Goal: Use online tool/utility: Utilize a website feature to perform a specific function

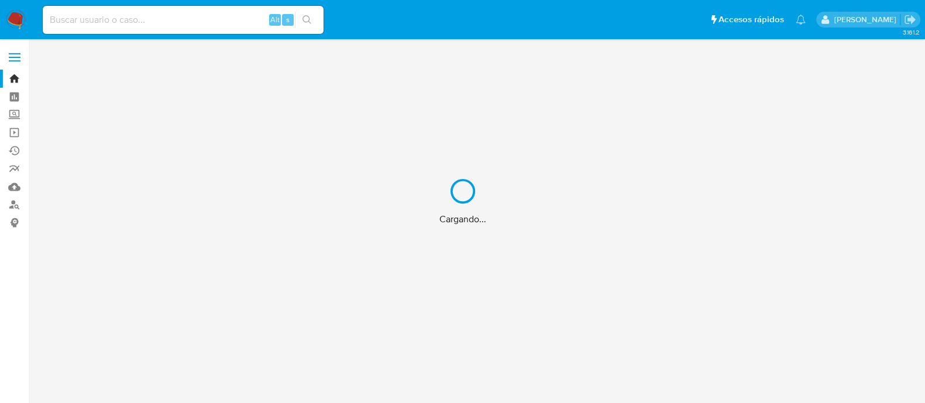
click at [10, 118] on label "Screening" at bounding box center [69, 115] width 139 height 18
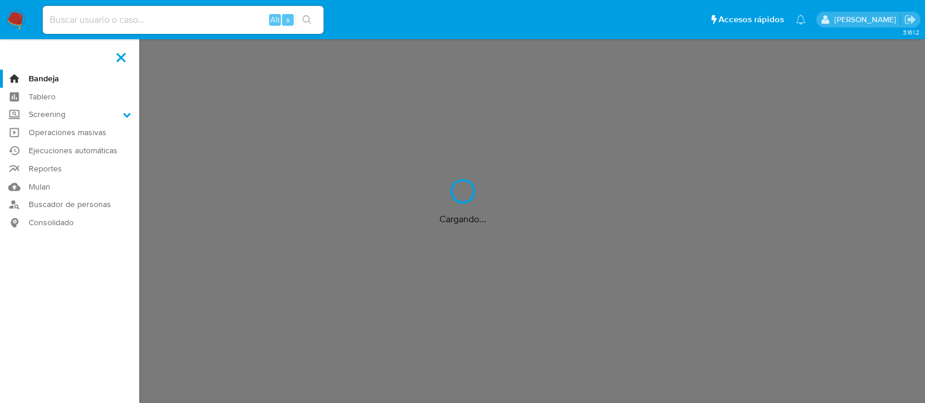
click at [0, 0] on input "Screening" at bounding box center [0, 0] width 0 height 0
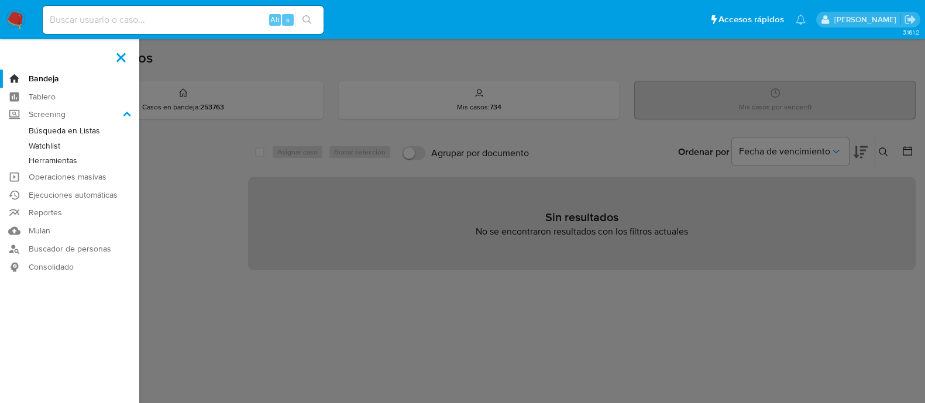
click at [44, 159] on link "Herramientas" at bounding box center [69, 160] width 139 height 15
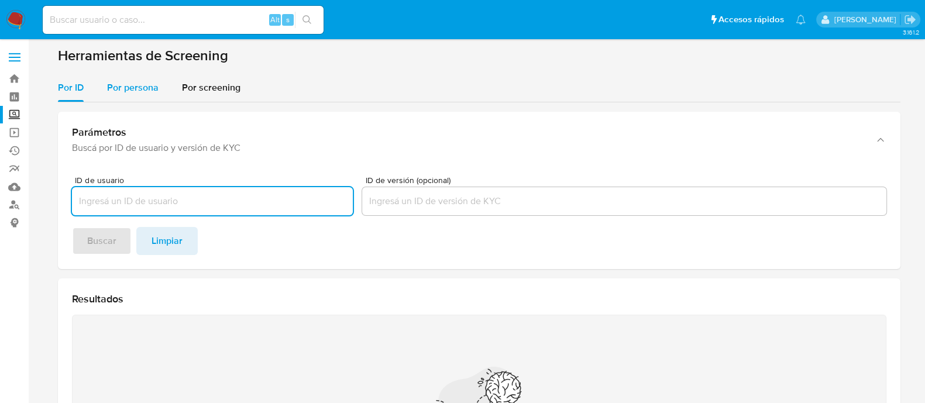
click at [156, 95] on div "Por persona" at bounding box center [132, 88] width 51 height 28
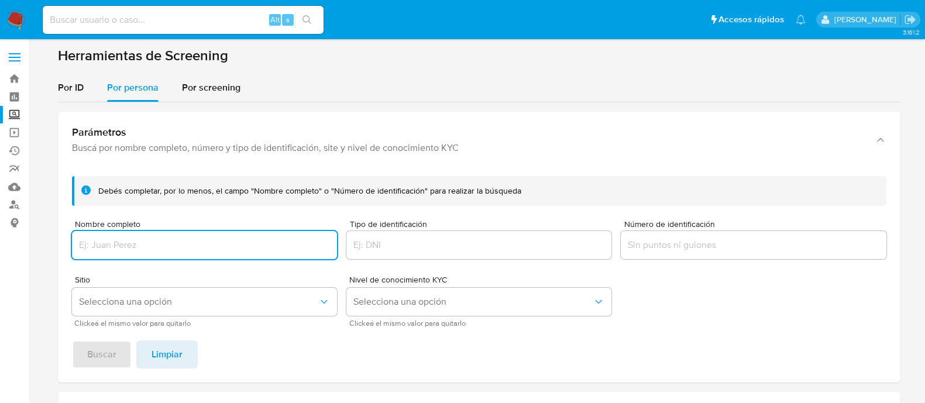
click at [171, 243] on input "Nombre completo" at bounding box center [204, 245] width 265 height 15
type input "[PERSON_NAME]"
click at [130, 296] on span "Selecciona una opción" at bounding box center [198, 302] width 239 height 12
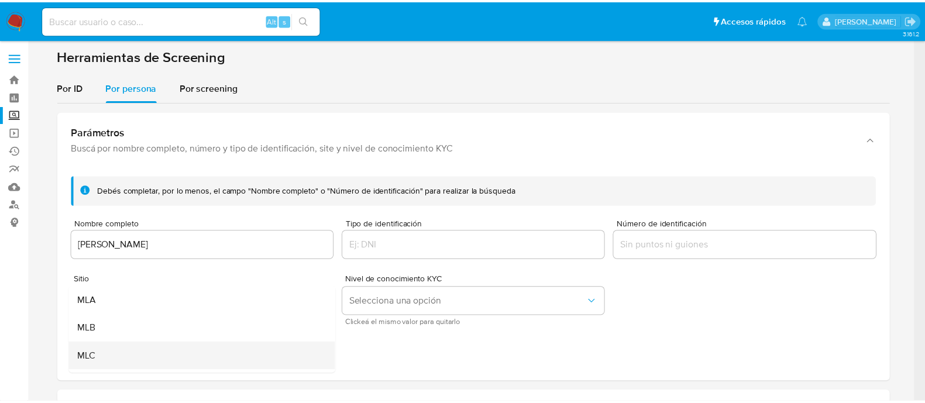
scroll to position [73, 0]
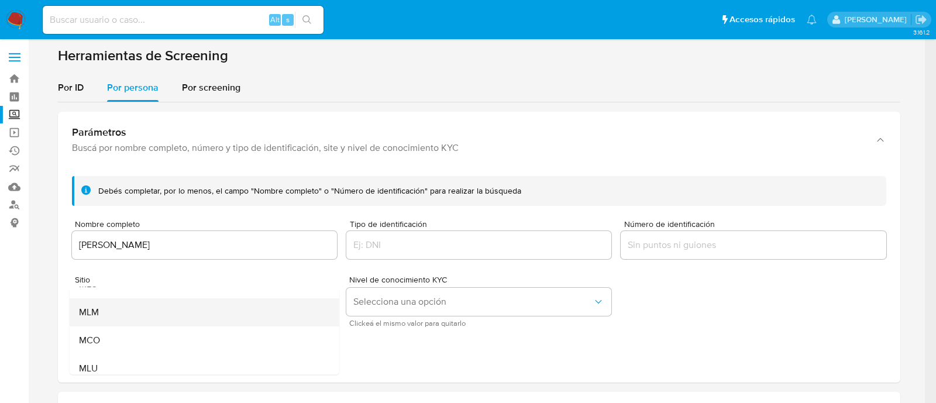
click at [115, 314] on div "MLM" at bounding box center [200, 312] width 244 height 28
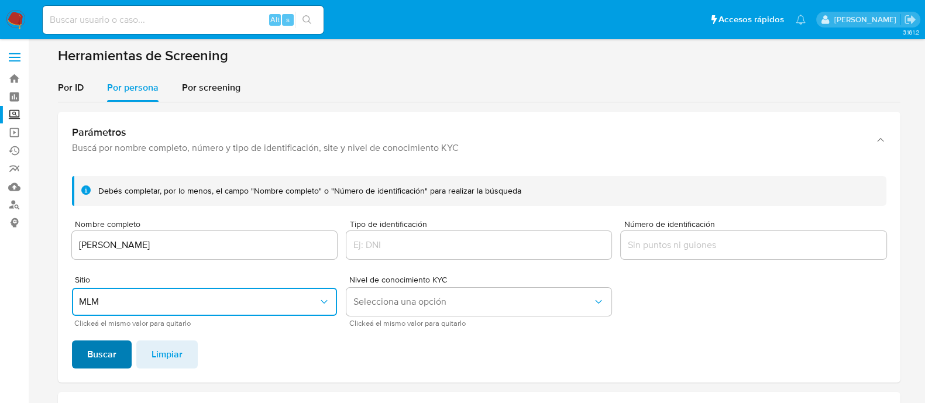
click at [96, 352] on span "Buscar" at bounding box center [101, 355] width 29 height 26
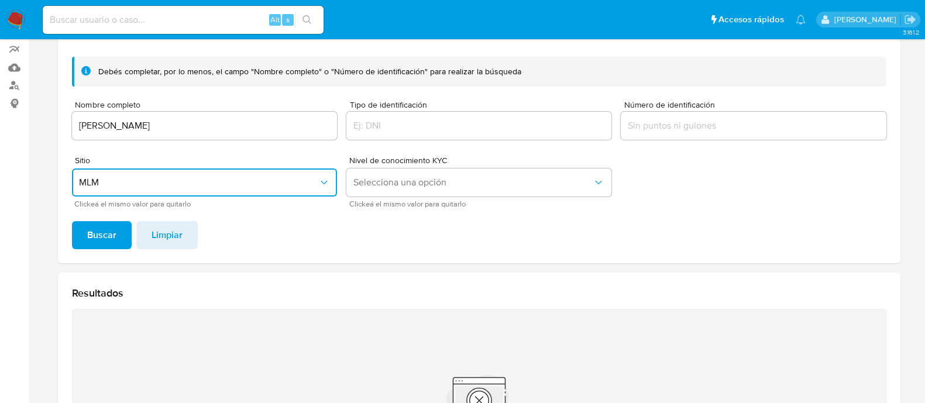
scroll to position [10, 0]
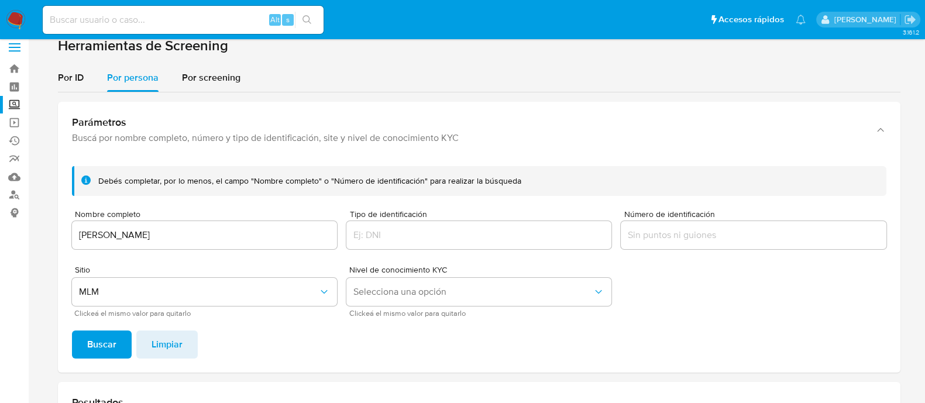
click at [87, 352] on span "Buscar" at bounding box center [101, 345] width 29 height 26
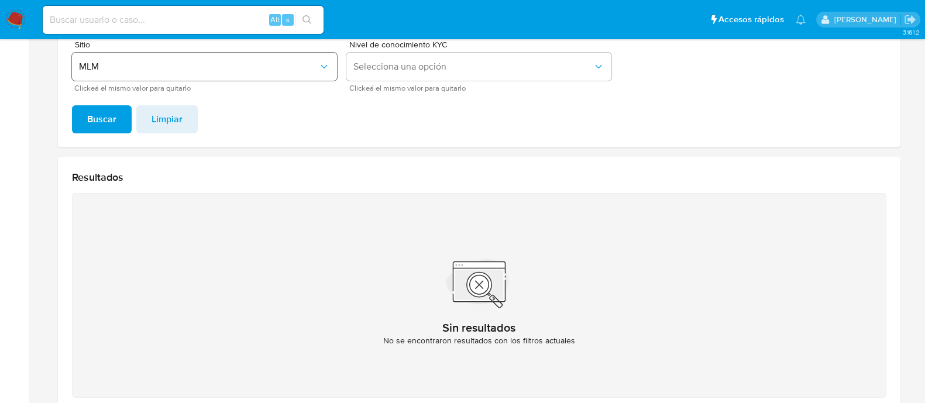
scroll to position [83, 0]
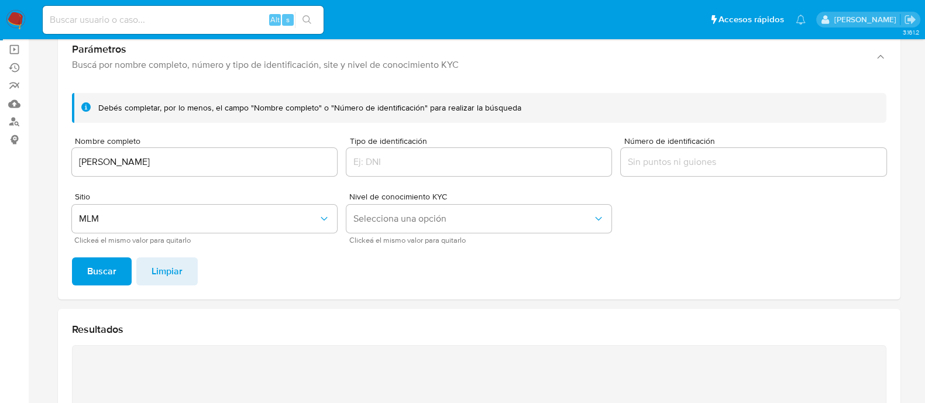
click at [187, 162] on input "[PERSON_NAME]" at bounding box center [204, 161] width 265 height 15
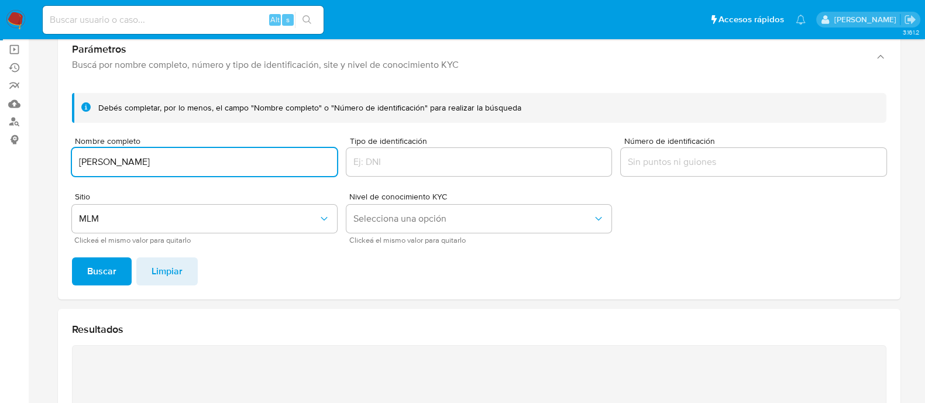
type input "[PERSON_NAME]"
click at [108, 266] on span "Buscar" at bounding box center [101, 272] width 29 height 26
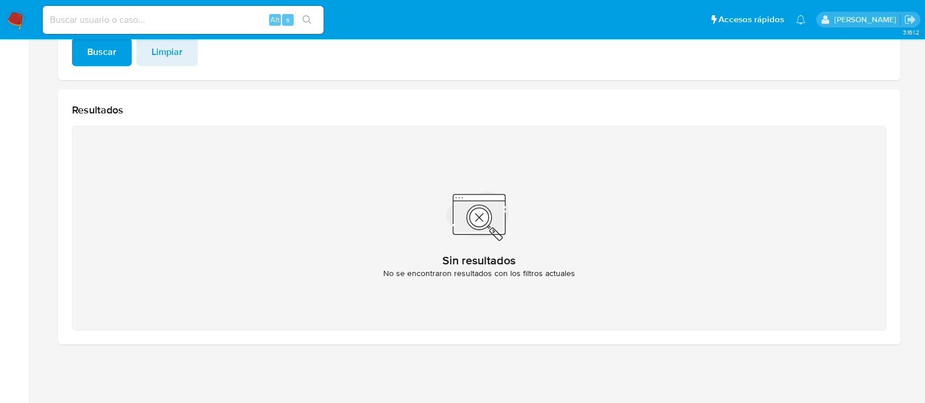
scroll to position [0, 0]
